Goal: Task Accomplishment & Management: Use online tool/utility

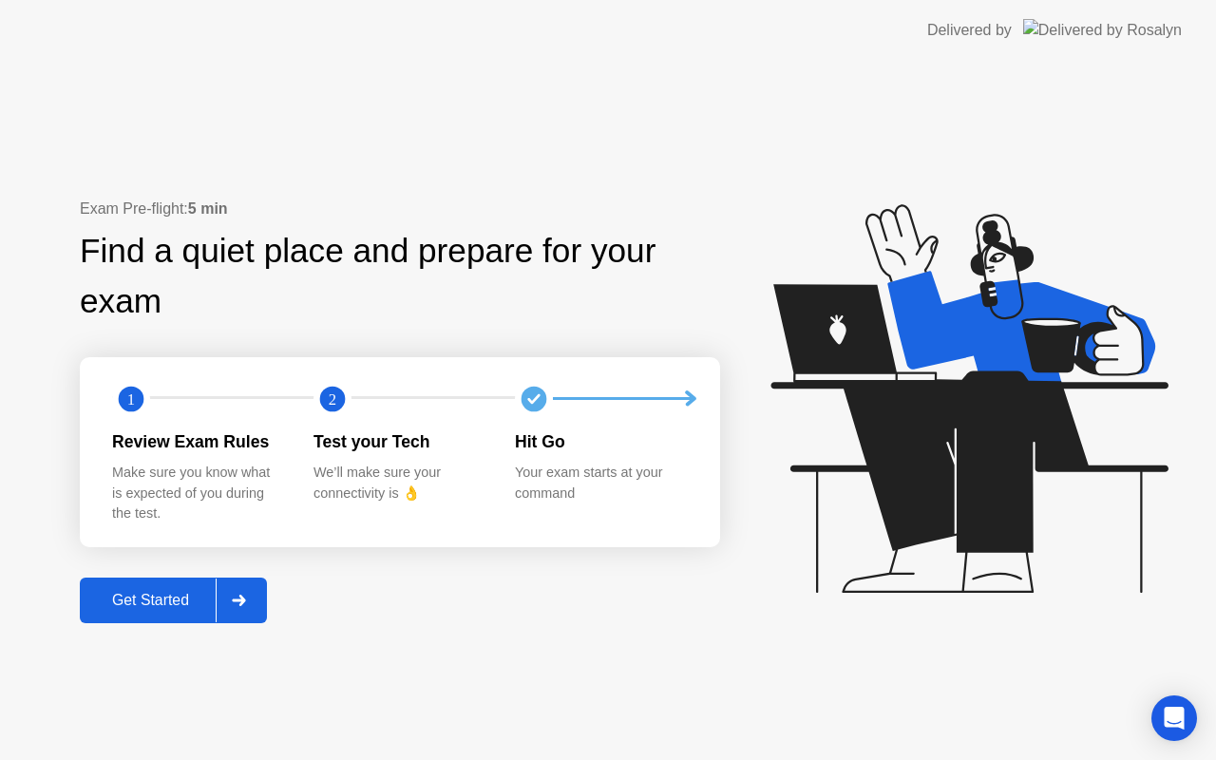
click at [133, 597] on div "Get Started" at bounding box center [150, 600] width 130 height 17
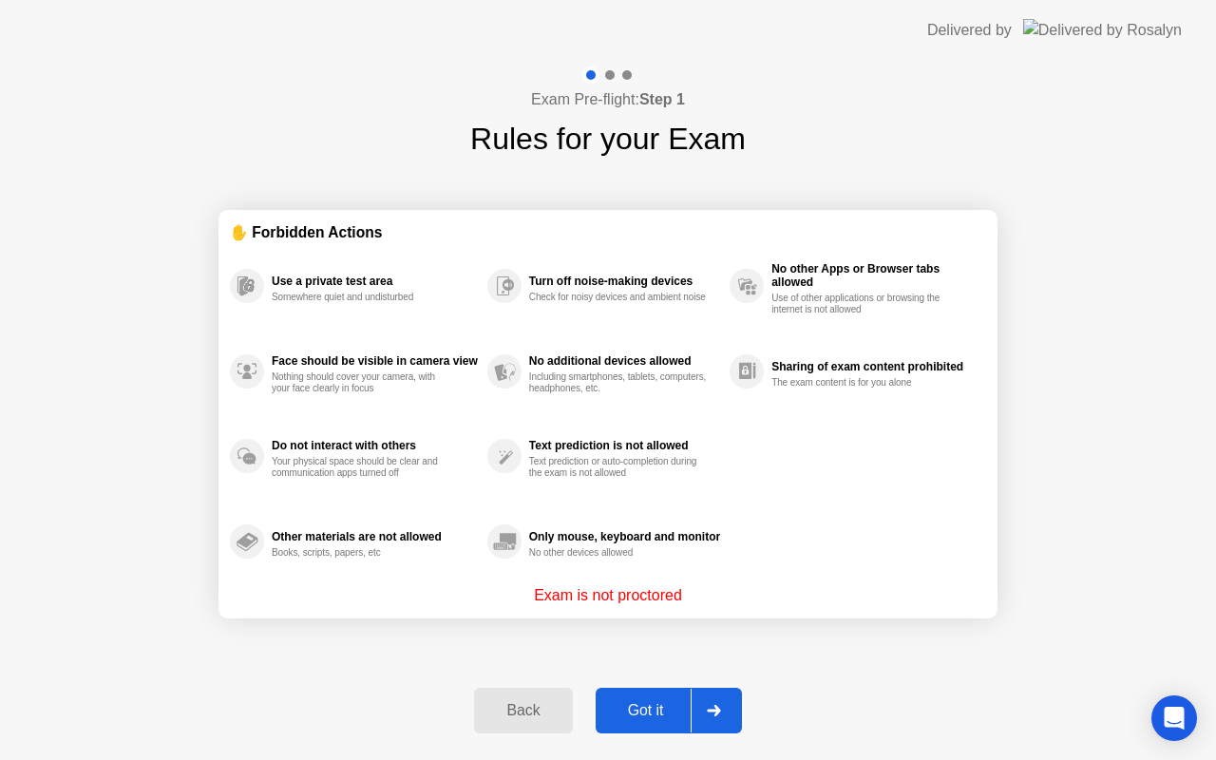
click at [647, 710] on div "Got it" at bounding box center [645, 710] width 89 height 17
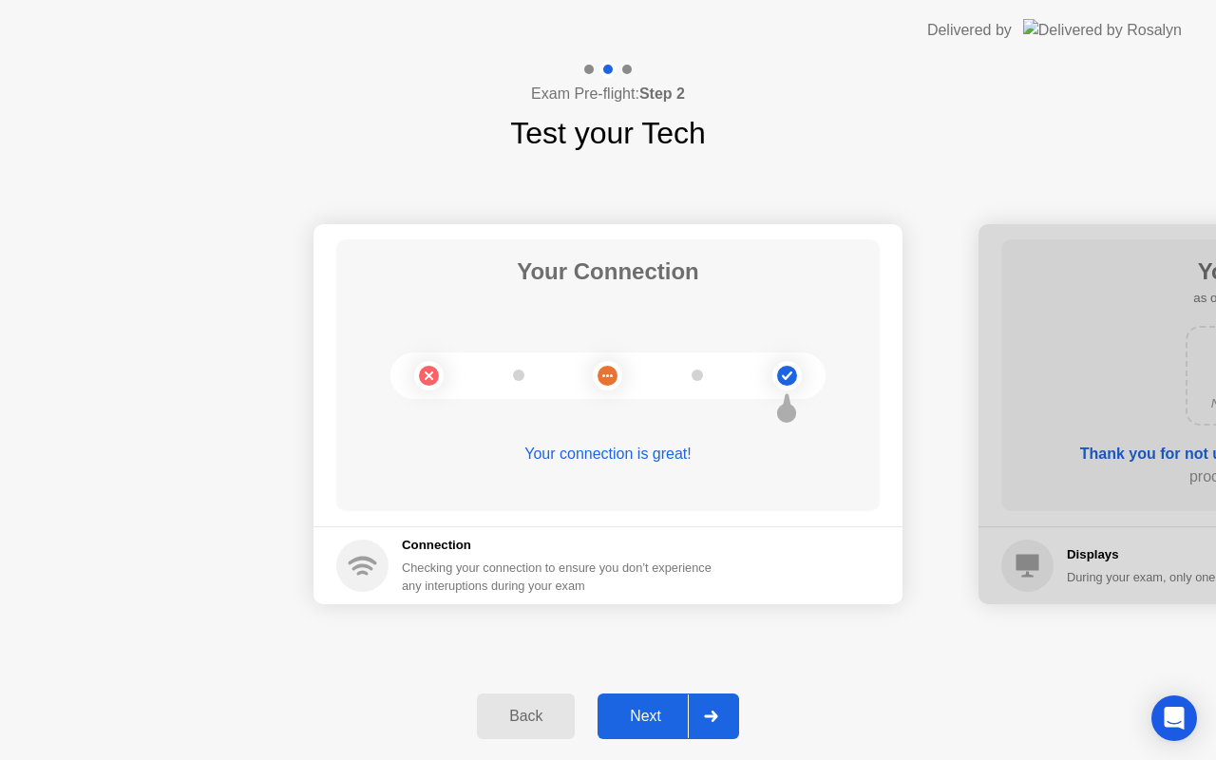
click at [646, 710] on div "Next" at bounding box center [645, 716] width 85 height 17
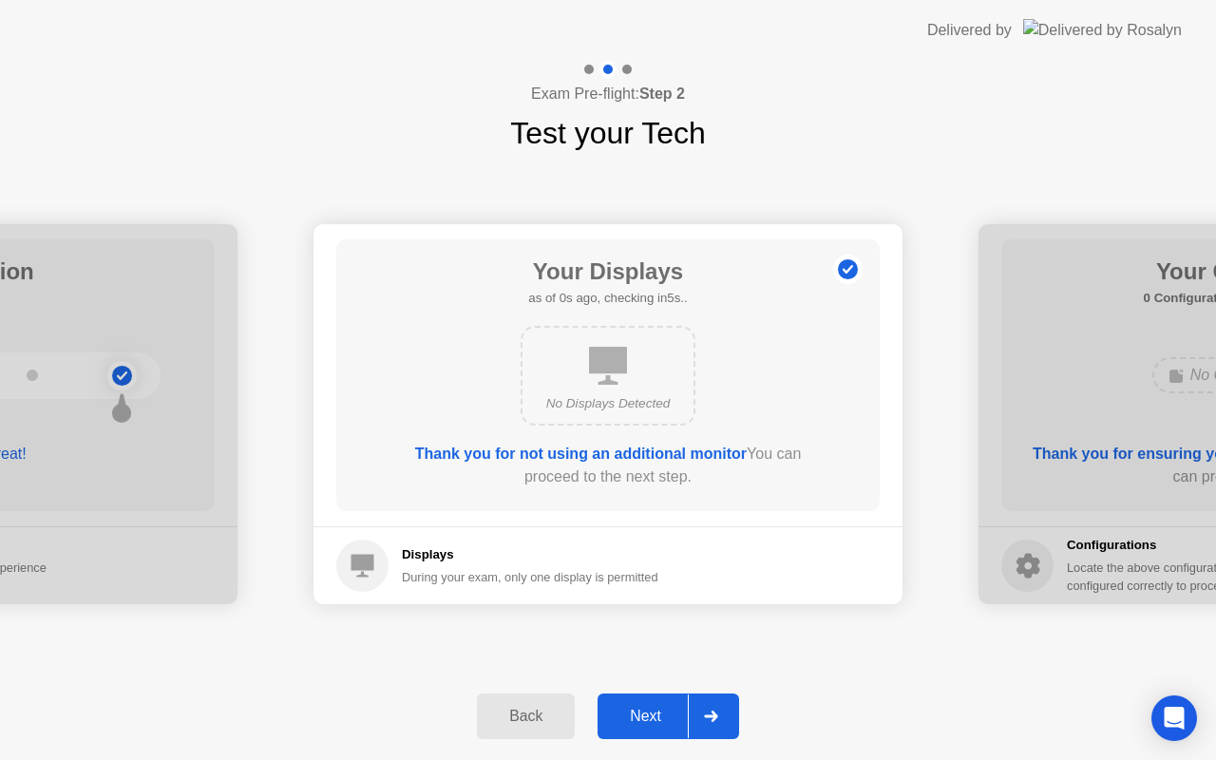
click at [646, 710] on div "Next" at bounding box center [645, 716] width 85 height 17
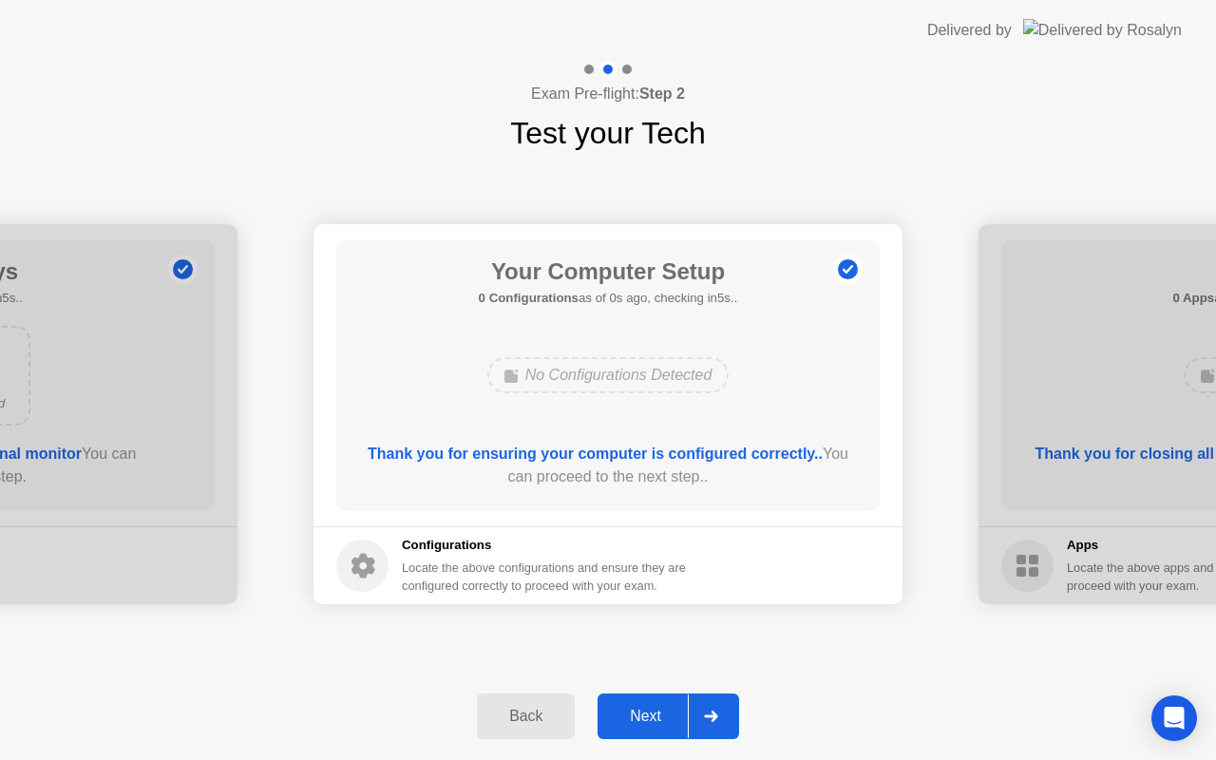
click at [646, 710] on div "Next" at bounding box center [645, 716] width 85 height 17
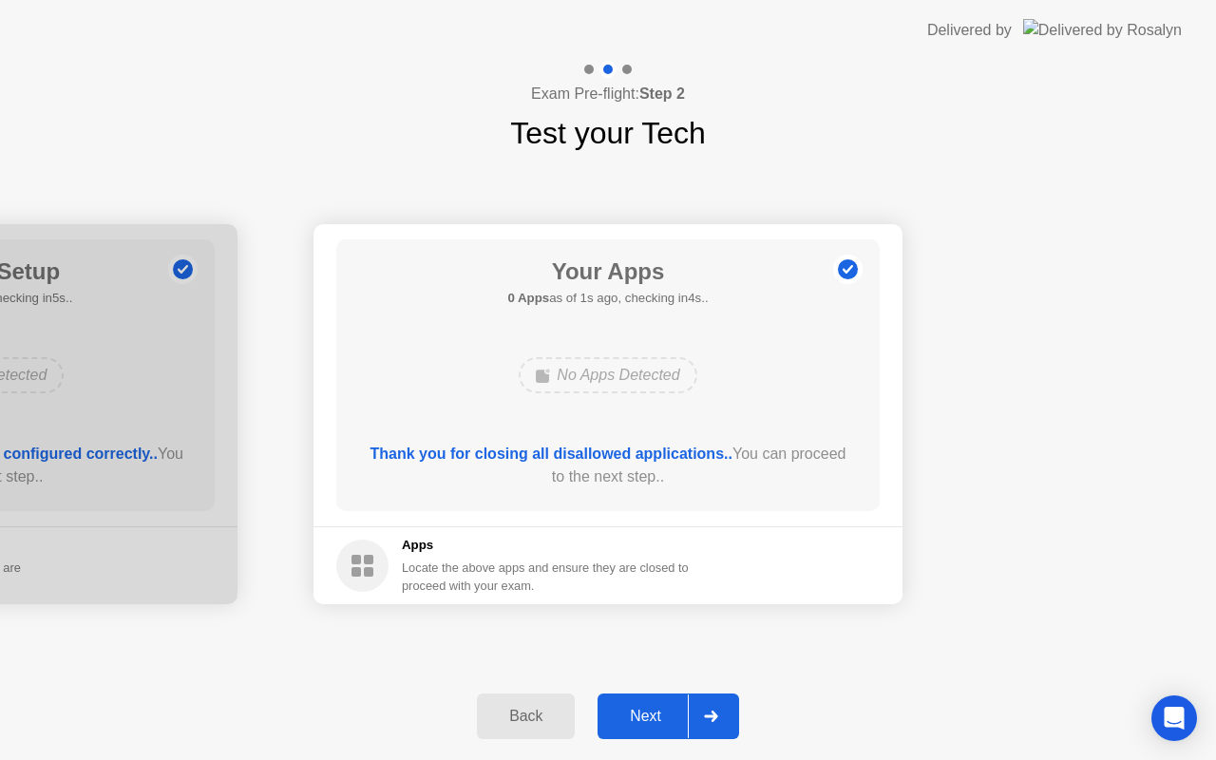
click at [646, 710] on div "Next" at bounding box center [645, 716] width 85 height 17
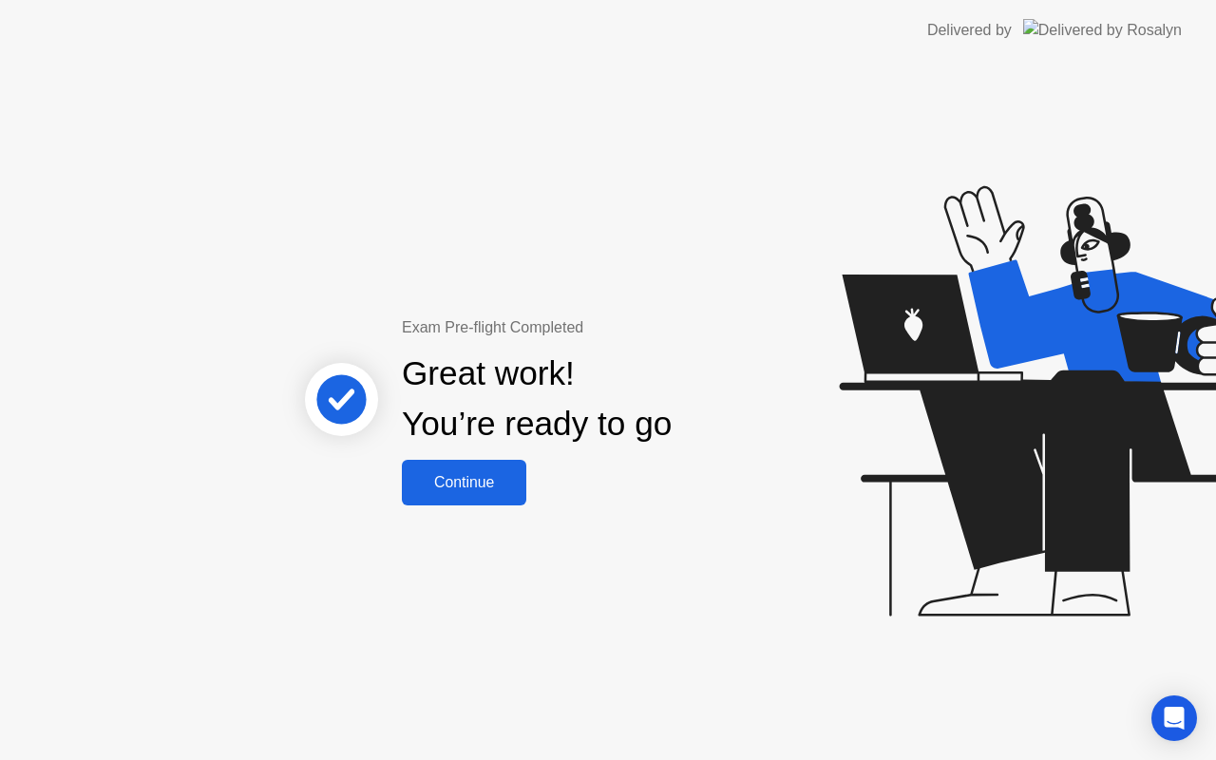
click at [459, 487] on div "Continue" at bounding box center [463, 482] width 113 height 17
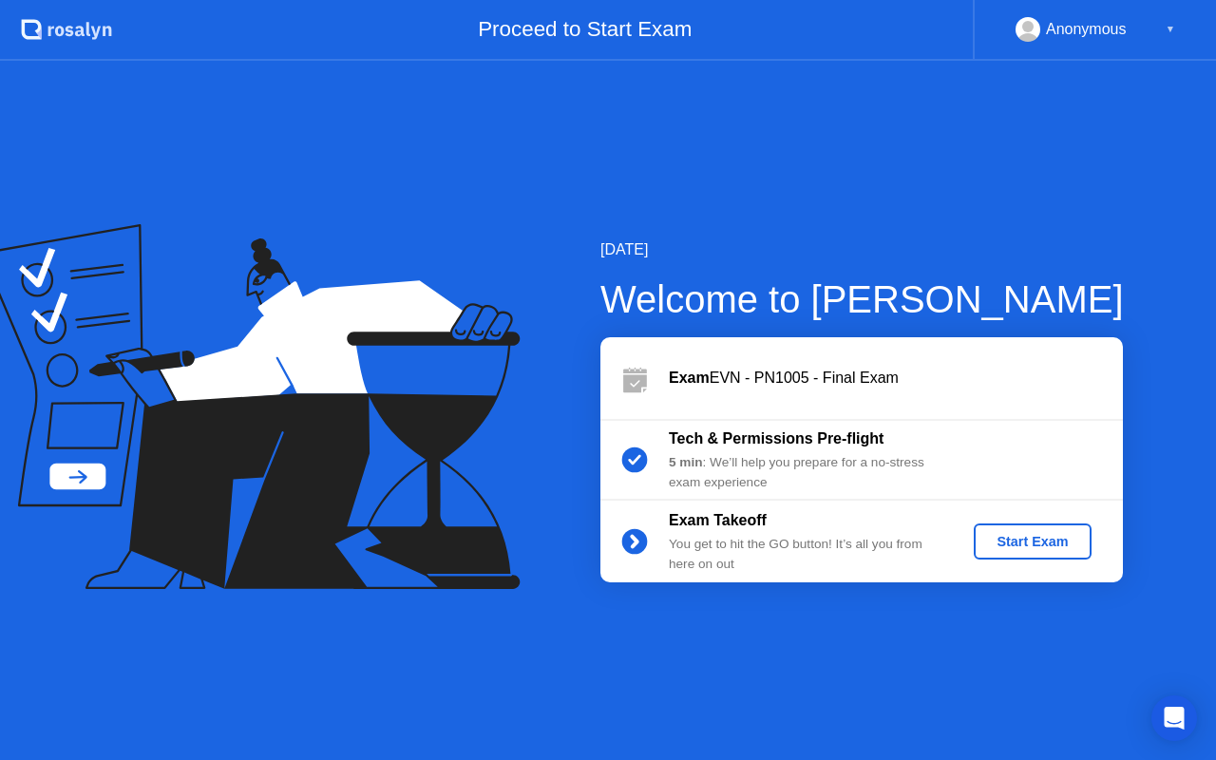
click at [1033, 540] on div "Start Exam" at bounding box center [1032, 541] width 102 height 15
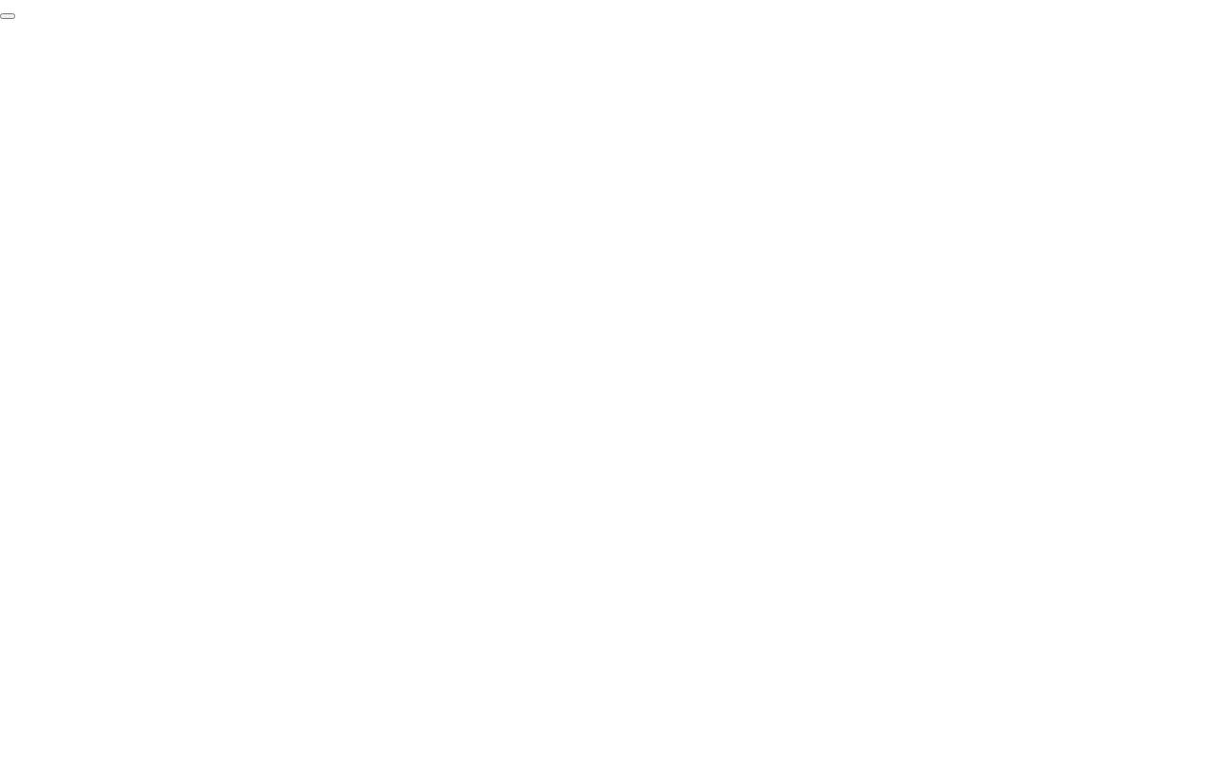
click div "End Proctoring Session"
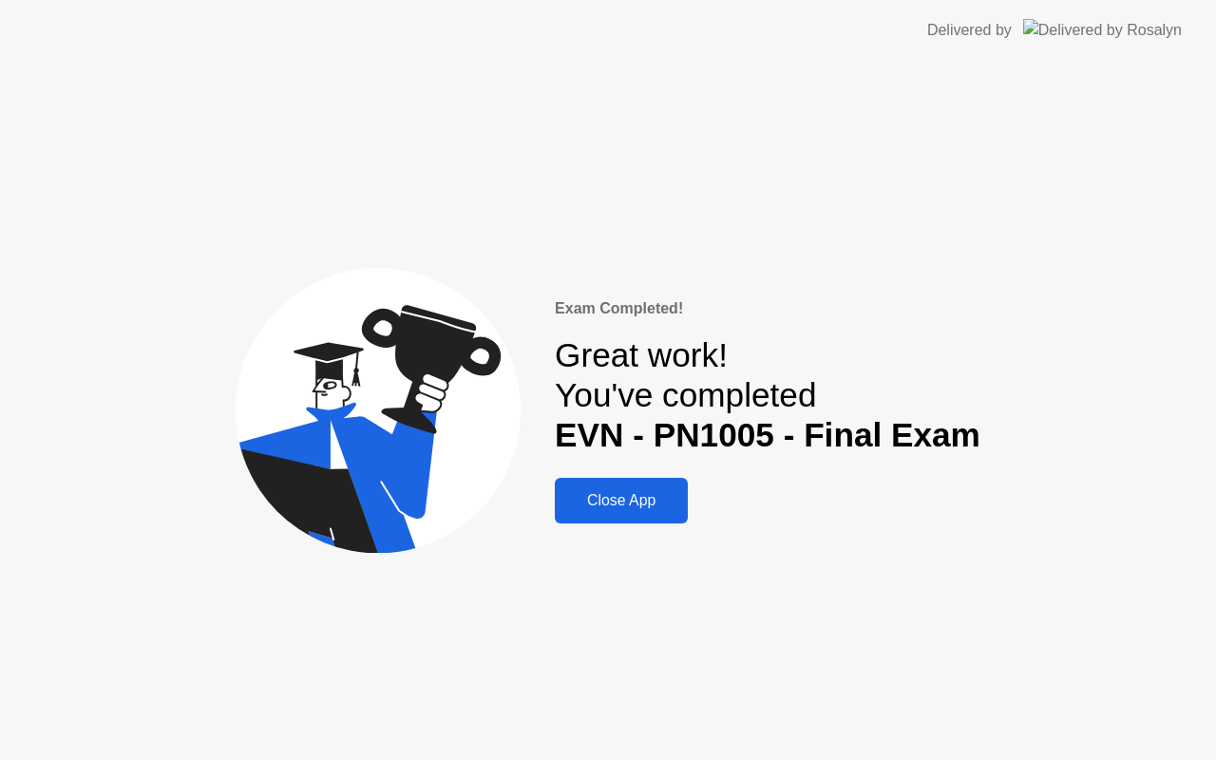
click at [612, 492] on div "Close App" at bounding box center [621, 500] width 122 height 17
